Goal: Information Seeking & Learning: Learn about a topic

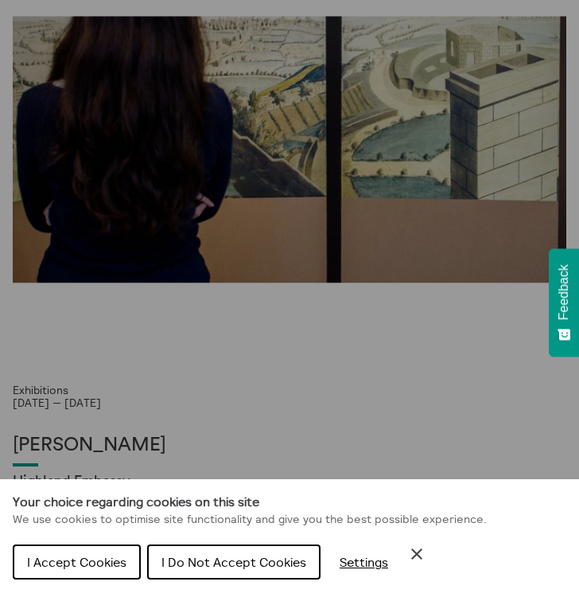
scroll to position [233, 0]
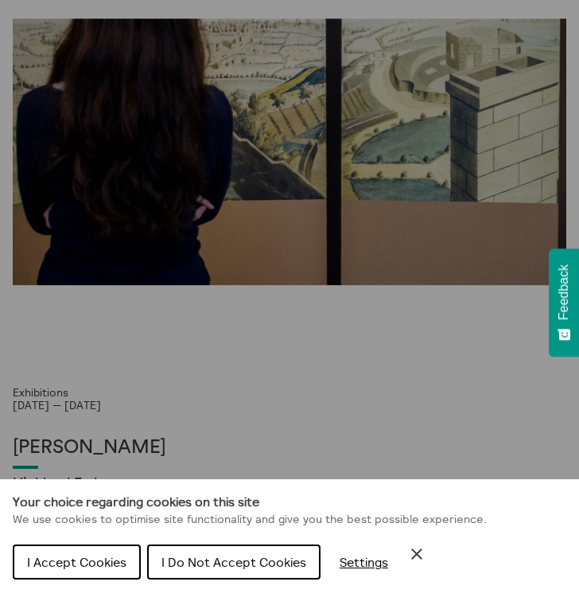
click at [412, 556] on icon "Close Cookie Control" at bounding box center [417, 553] width 19 height 19
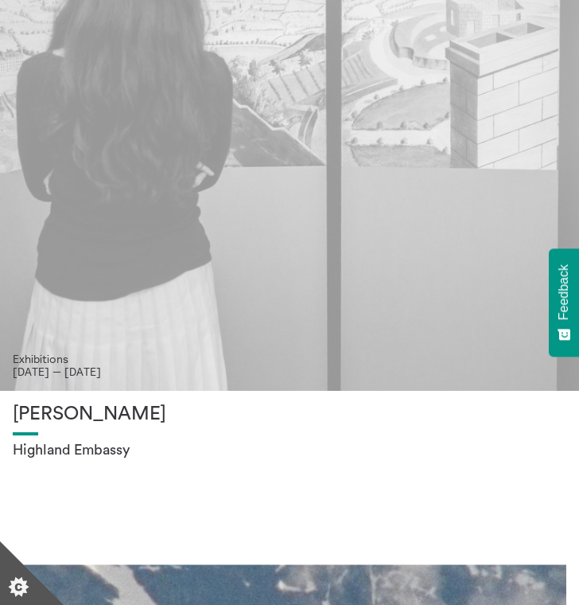
scroll to position [422, 0]
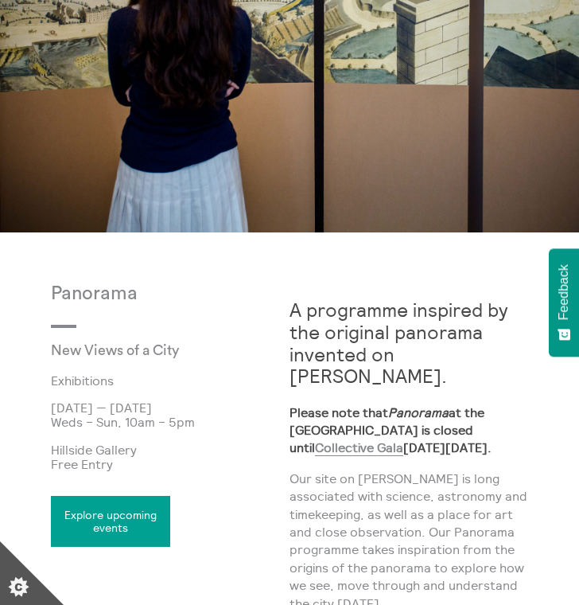
scroll to position [230, 0]
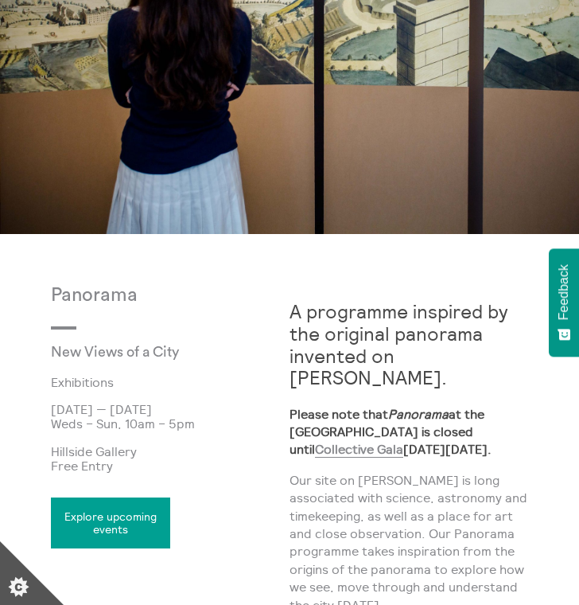
click at [211, 462] on p "Free Entry" at bounding box center [170, 465] width 239 height 14
click at [140, 509] on link "Explore upcoming events" at bounding box center [110, 522] width 119 height 51
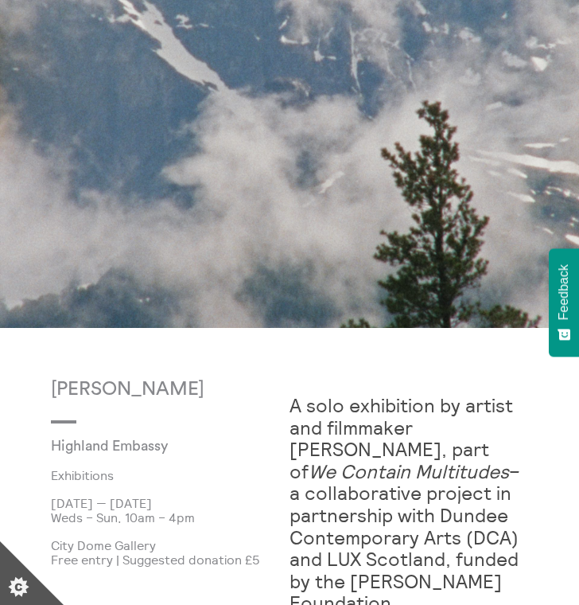
scroll to position [246, 0]
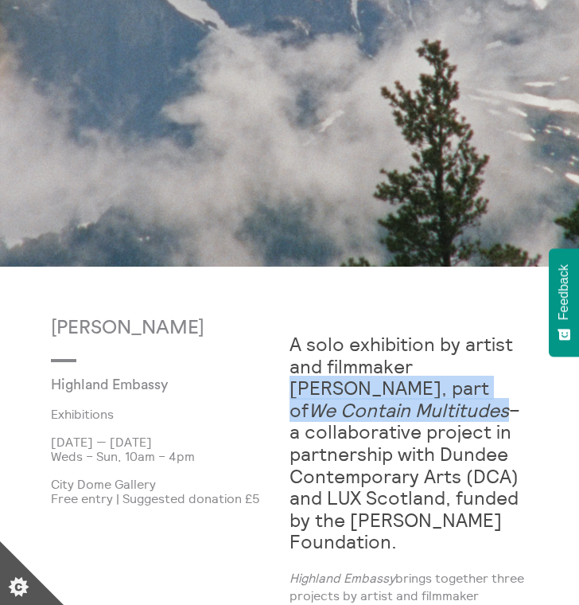
drag, startPoint x: 419, startPoint y: 366, endPoint x: 380, endPoint y: 408, distance: 56.3
click at [380, 408] on strong "A solo exhibition by artist and filmmaker Shen Xin, part of We Contain Multitud…" at bounding box center [405, 442] width 231 height 221
copy strong "Shen Xin, part of We Contain Multitudes"
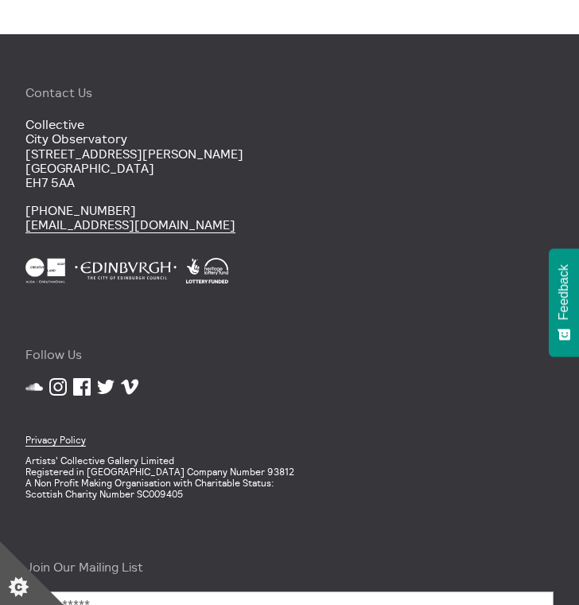
scroll to position [371, 0]
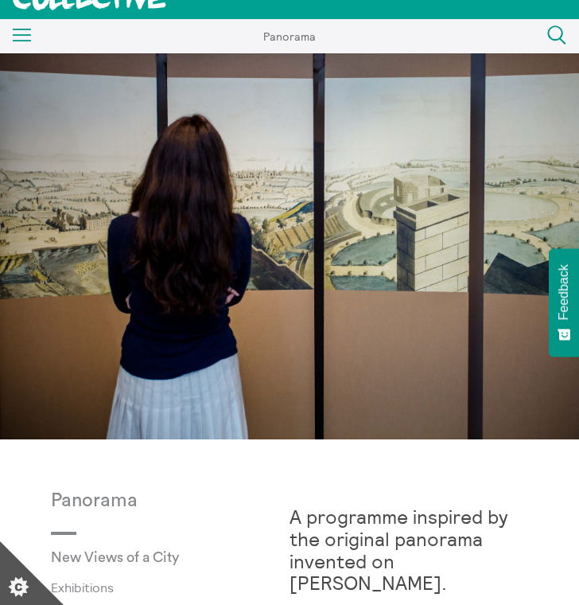
scroll to position [25, 0]
